Goal: Go to known website: Access a specific website the user already knows

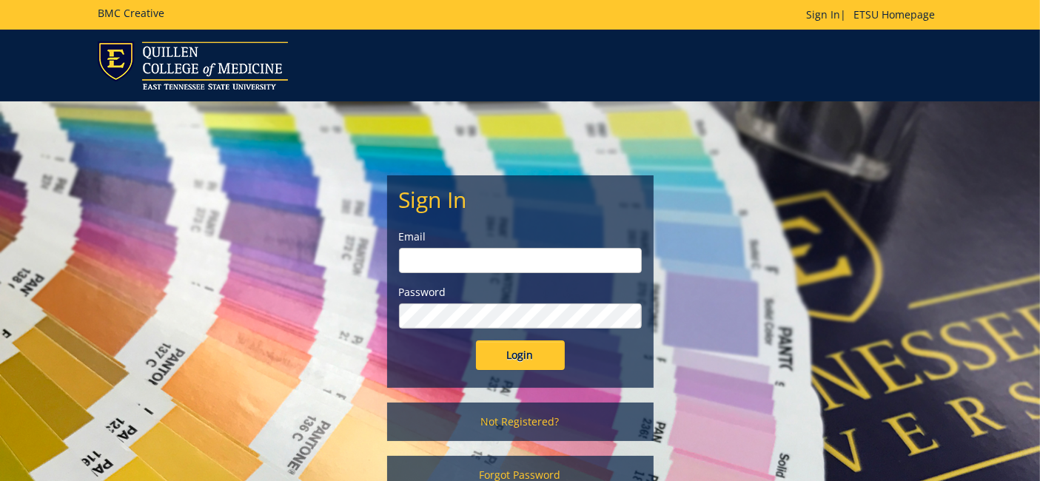
type input "[EMAIL_ADDRESS][DOMAIN_NAME]"
click at [513, 349] on input "Login" at bounding box center [520, 355] width 89 height 30
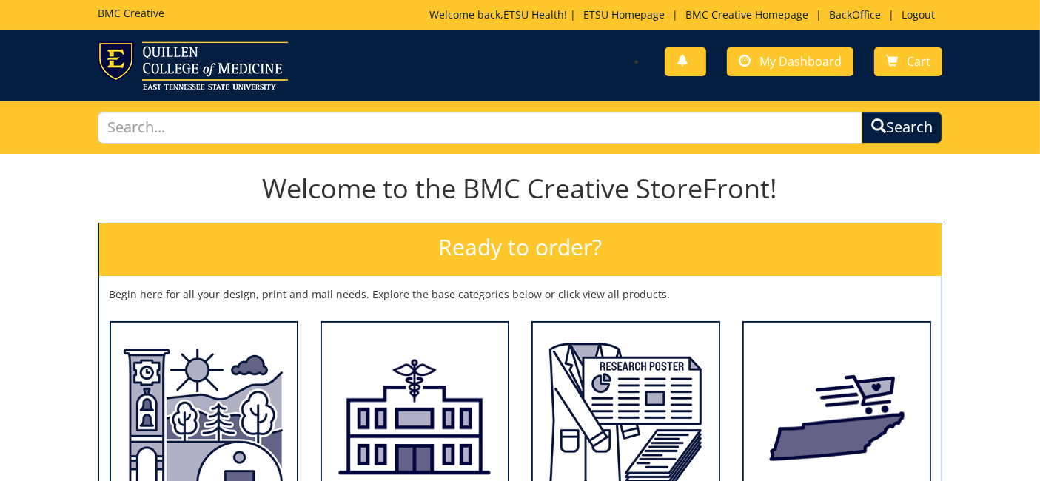
click at [852, 2] on div "BMC Creative Welcome back, ETSU Health ! | ETSU Homepage | BMC Creative Homepag…" at bounding box center [520, 15] width 867 height 30
click at [849, 15] on link "BackOffice" at bounding box center [854, 14] width 67 height 14
